Goal: Task Accomplishment & Management: Use online tool/utility

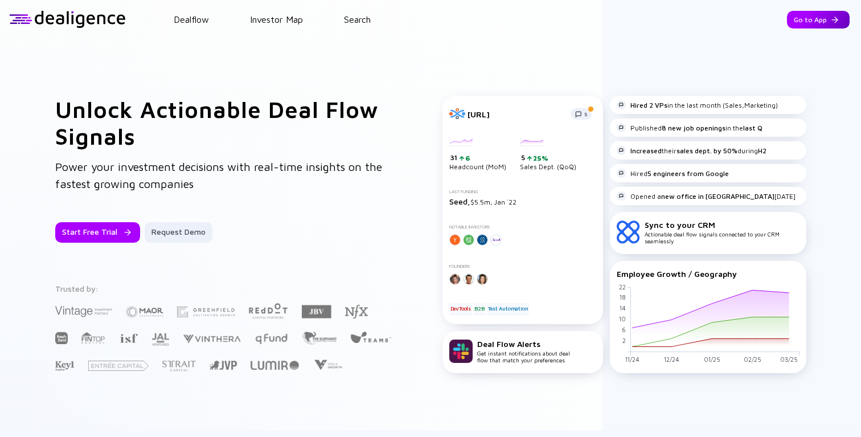
click at [830, 21] on div "Go to App" at bounding box center [818, 20] width 63 height 18
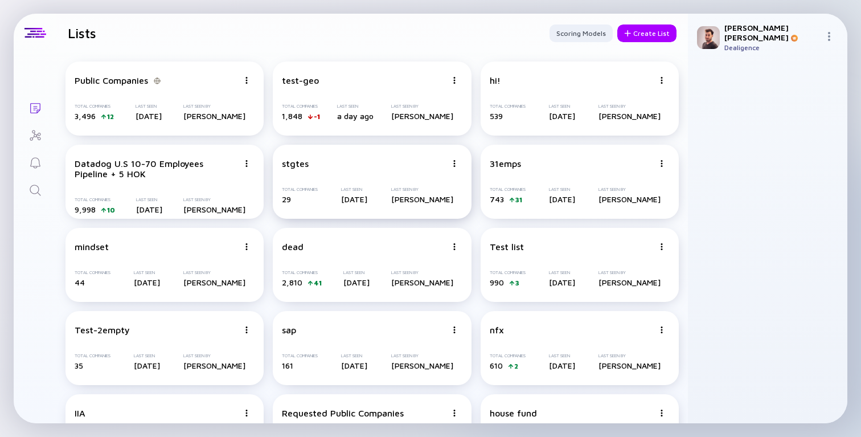
click at [455, 166] on img at bounding box center [454, 163] width 7 height 7
click at [339, 179] on div "stgtes Share Duplicate List Edit List Delete List Total Companies 29 Last Seen …" at bounding box center [372, 182] width 198 height 74
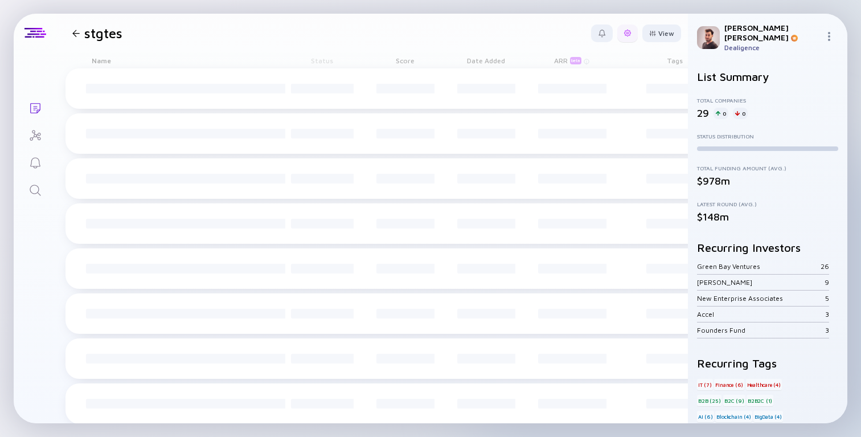
click at [627, 35] on div at bounding box center [627, 33] width 7 height 7
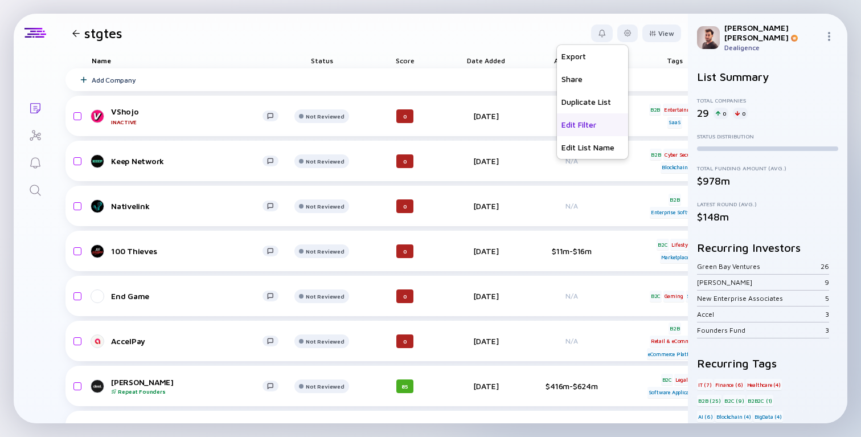
click at [590, 128] on div "Edit Filter" at bounding box center [592, 124] width 71 height 23
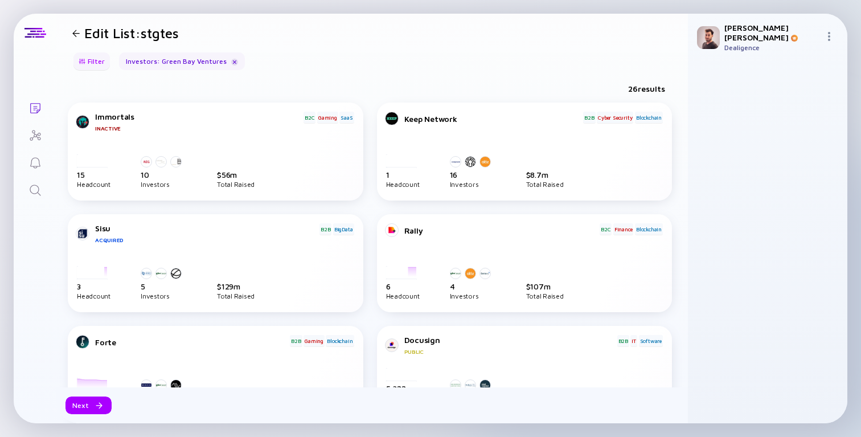
click at [85, 58] on div "Filter" at bounding box center [92, 61] width 40 height 18
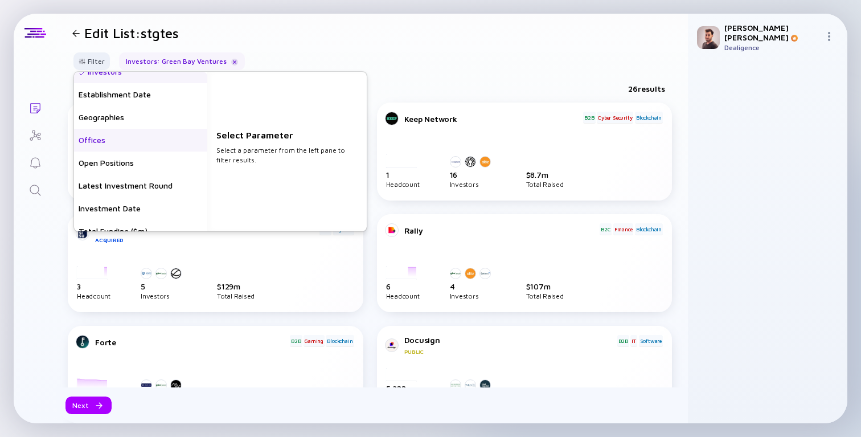
click at [132, 138] on div "Offices" at bounding box center [140, 140] width 133 height 23
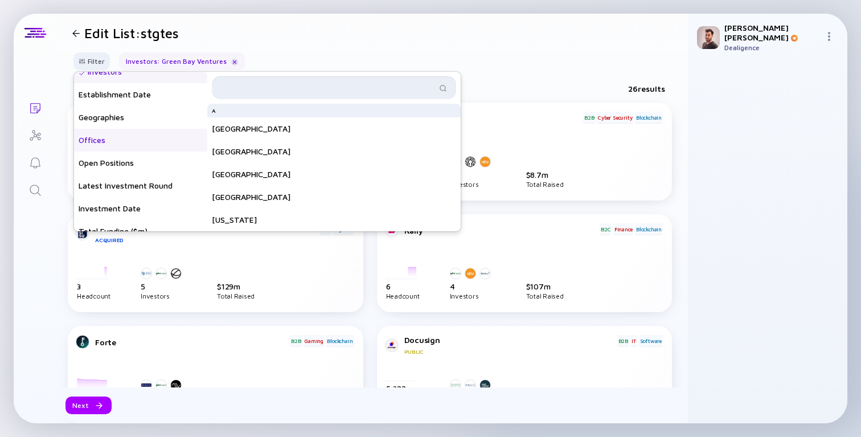
click at [263, 91] on input "text" at bounding box center [328, 87] width 218 height 11
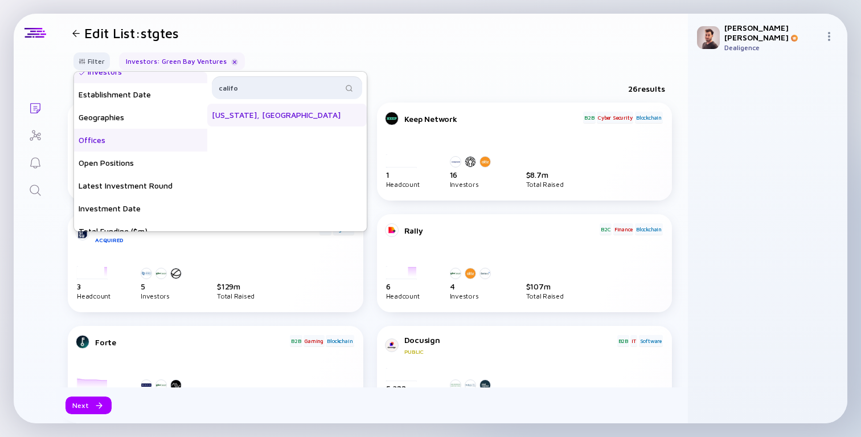
type input "califo"
click at [262, 119] on div "[US_STATE], [GEOGRAPHIC_DATA]" at bounding box center [287, 115] width 160 height 23
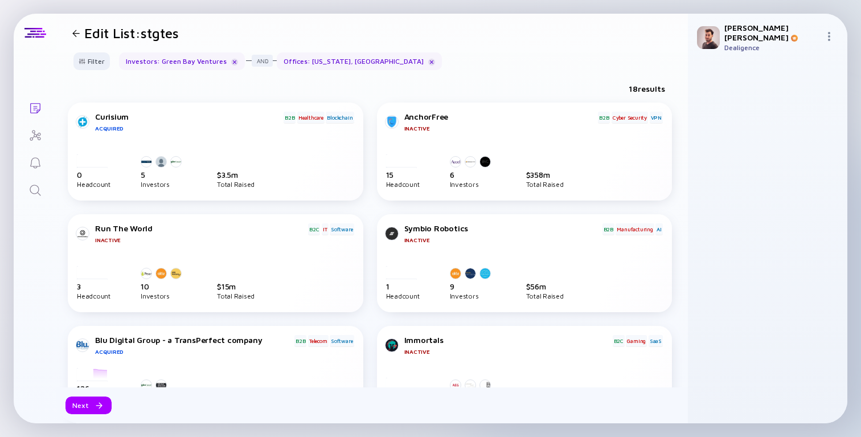
click at [617, 70] on div "Filter Headcount Headcount Growth - 3 mo. - % Headcount Growth - 6 mo. - % Head…" at bounding box center [372, 65] width 632 height 27
click at [92, 403] on div "Next" at bounding box center [89, 406] width 46 height 18
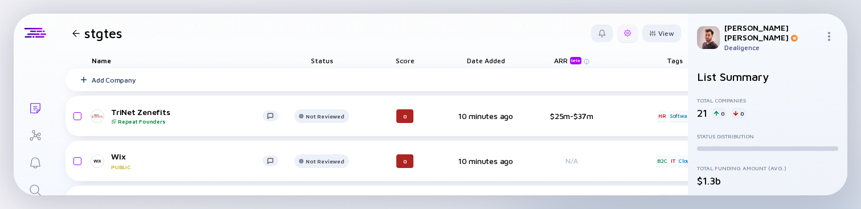
click at [628, 37] on div at bounding box center [628, 33] width 21 height 18
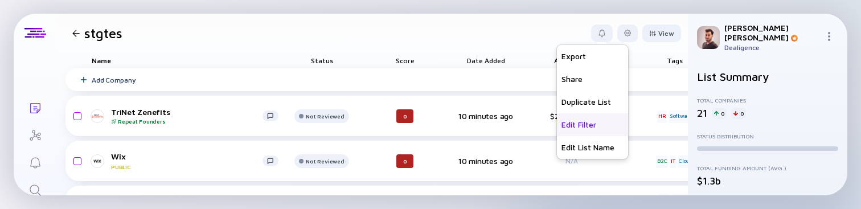
click at [587, 123] on div "Edit Filter" at bounding box center [592, 124] width 71 height 23
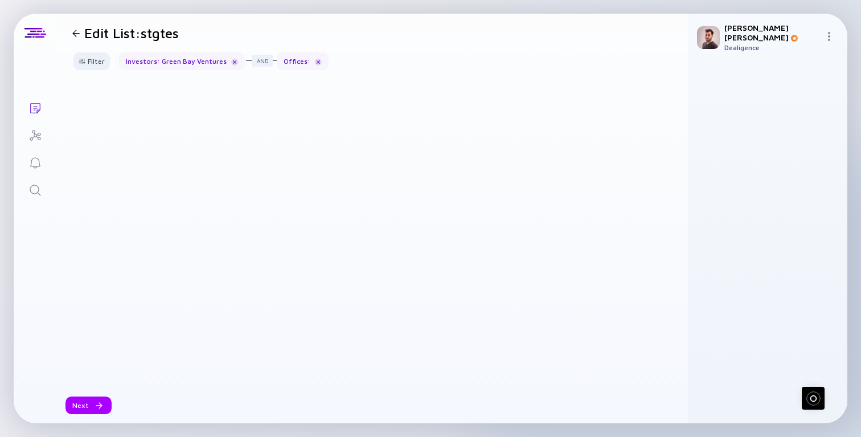
click at [313, 102] on div at bounding box center [372, 97] width 609 height 36
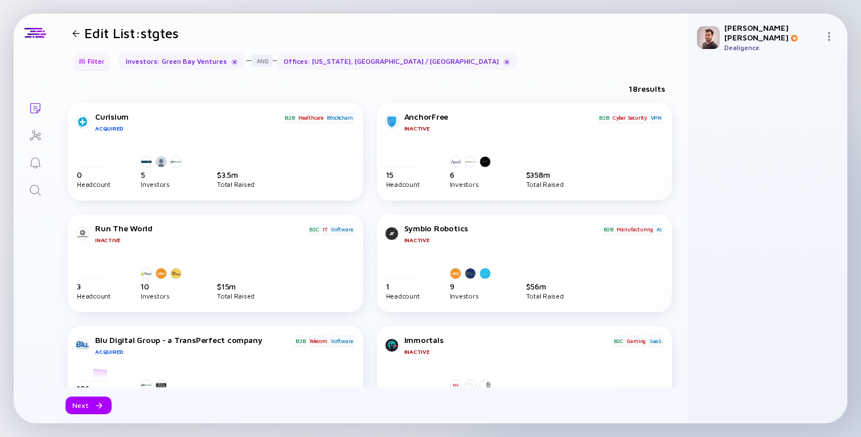
click at [103, 63] on div "Filter" at bounding box center [92, 61] width 40 height 18
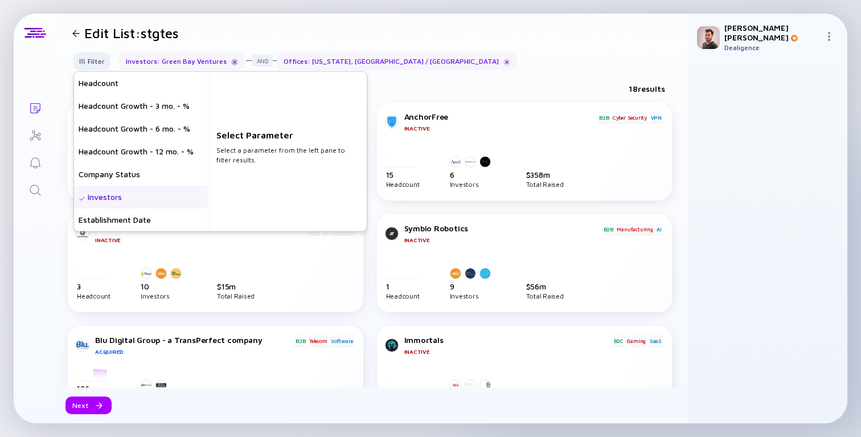
click at [233, 60] on div at bounding box center [234, 62] width 7 height 7
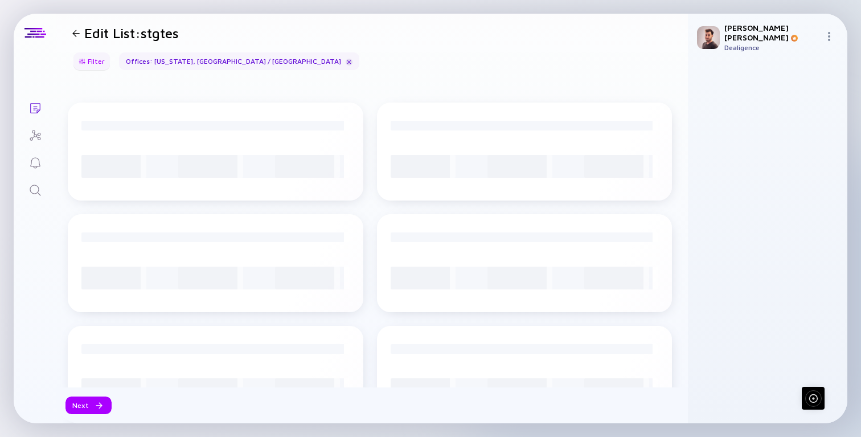
click at [90, 64] on div "Filter" at bounding box center [92, 61] width 40 height 18
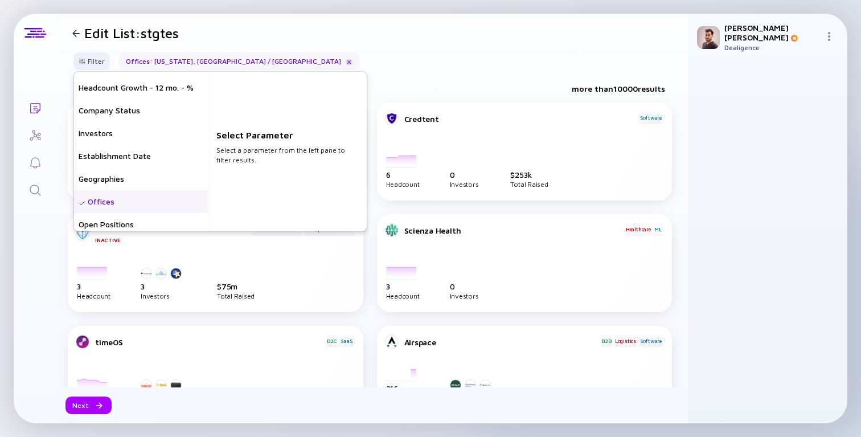
scroll to position [69, 0]
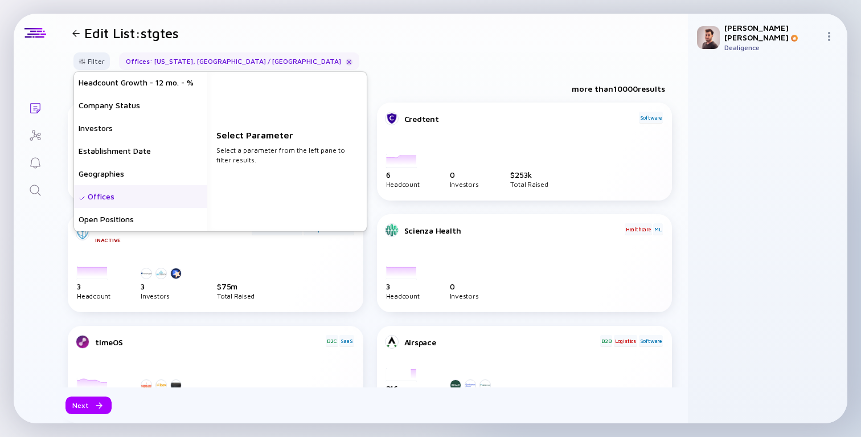
click at [131, 202] on div "Offices" at bounding box center [140, 196] width 133 height 23
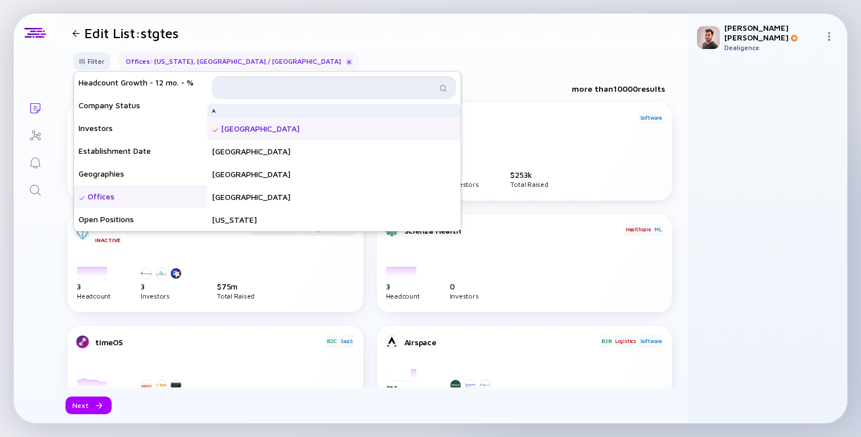
click at [271, 90] on input "text" at bounding box center [328, 87] width 218 height 11
click at [256, 130] on div "[GEOGRAPHIC_DATA]" at bounding box center [334, 128] width 254 height 23
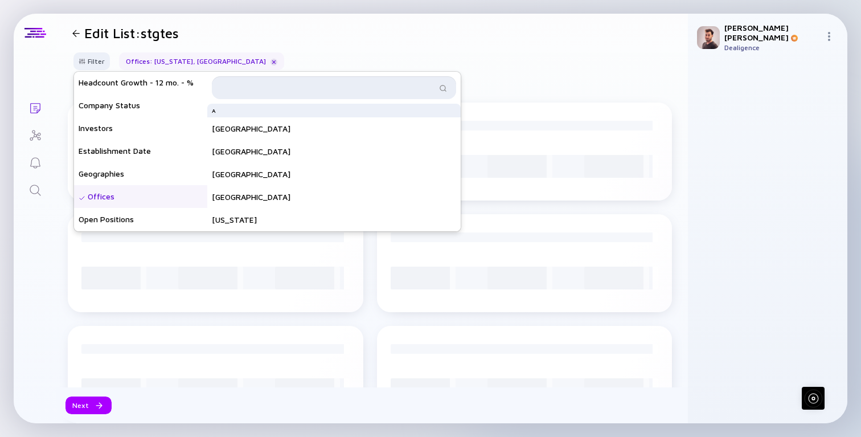
click at [243, 90] on input "text" at bounding box center [328, 87] width 218 height 11
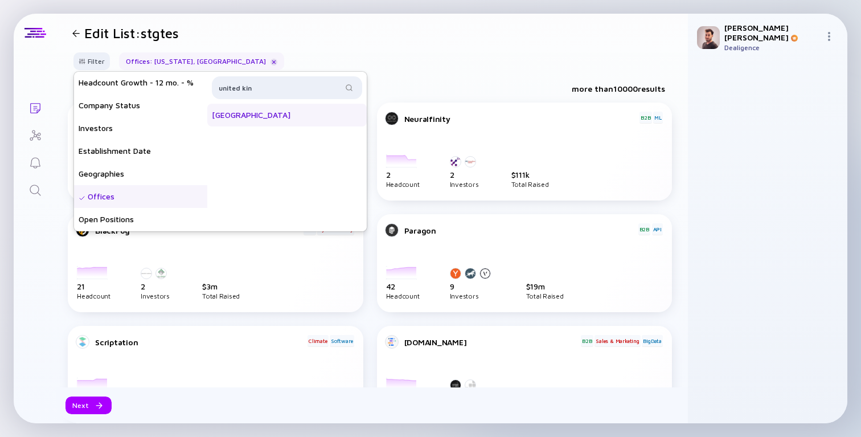
click at [266, 120] on div "[GEOGRAPHIC_DATA]" at bounding box center [287, 115] width 160 height 23
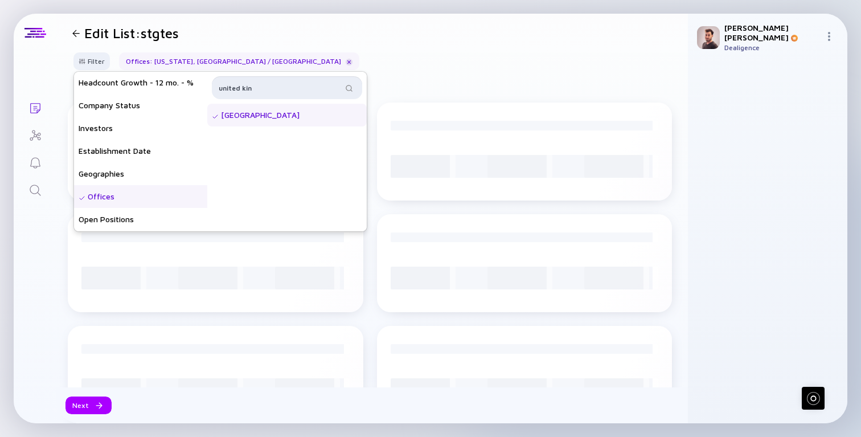
click at [254, 88] on input "united kin" at bounding box center [281, 87] width 124 height 11
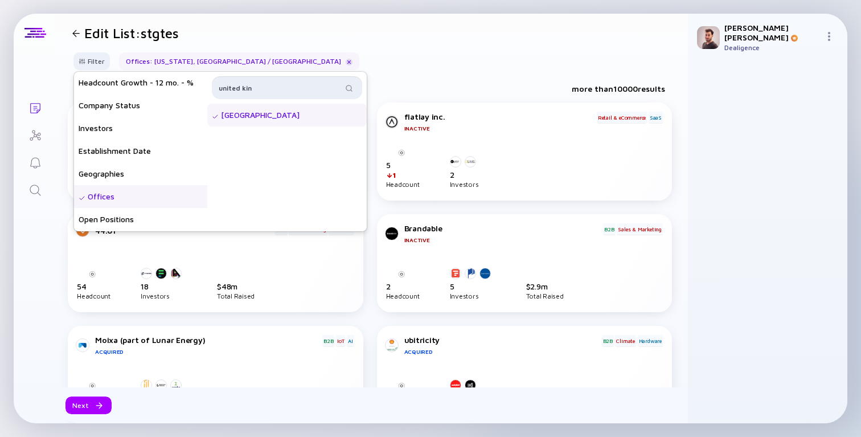
click at [254, 88] on input "united kin" at bounding box center [281, 87] width 124 height 11
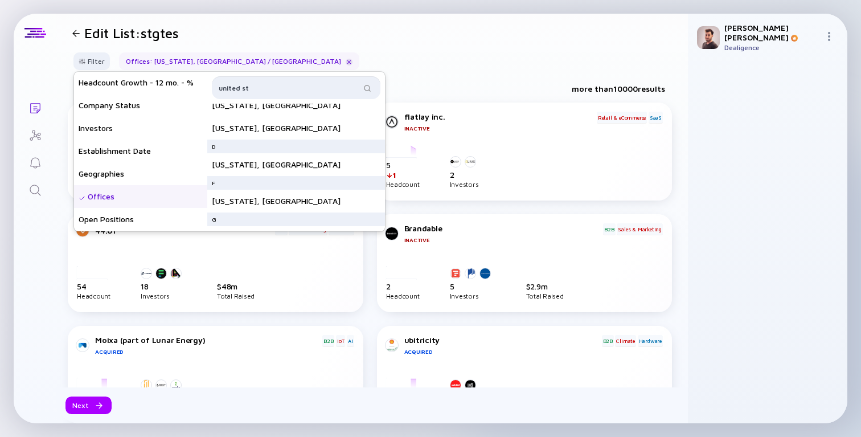
scroll to position [220, 0]
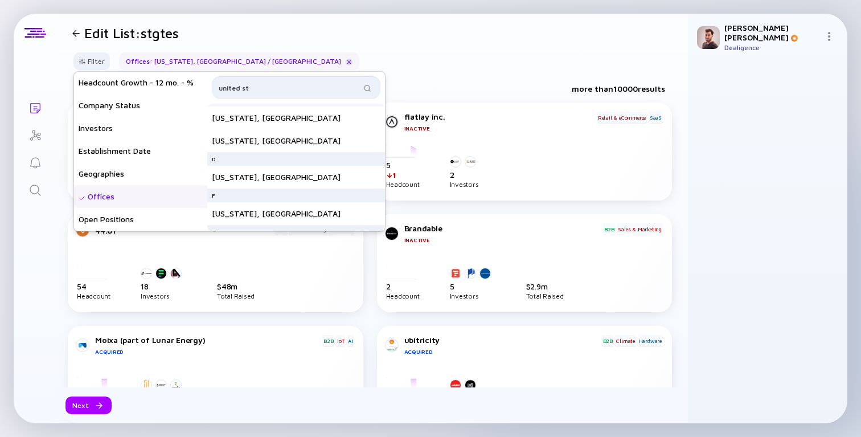
type input "united st"
